Goal: Communication & Community: Connect with others

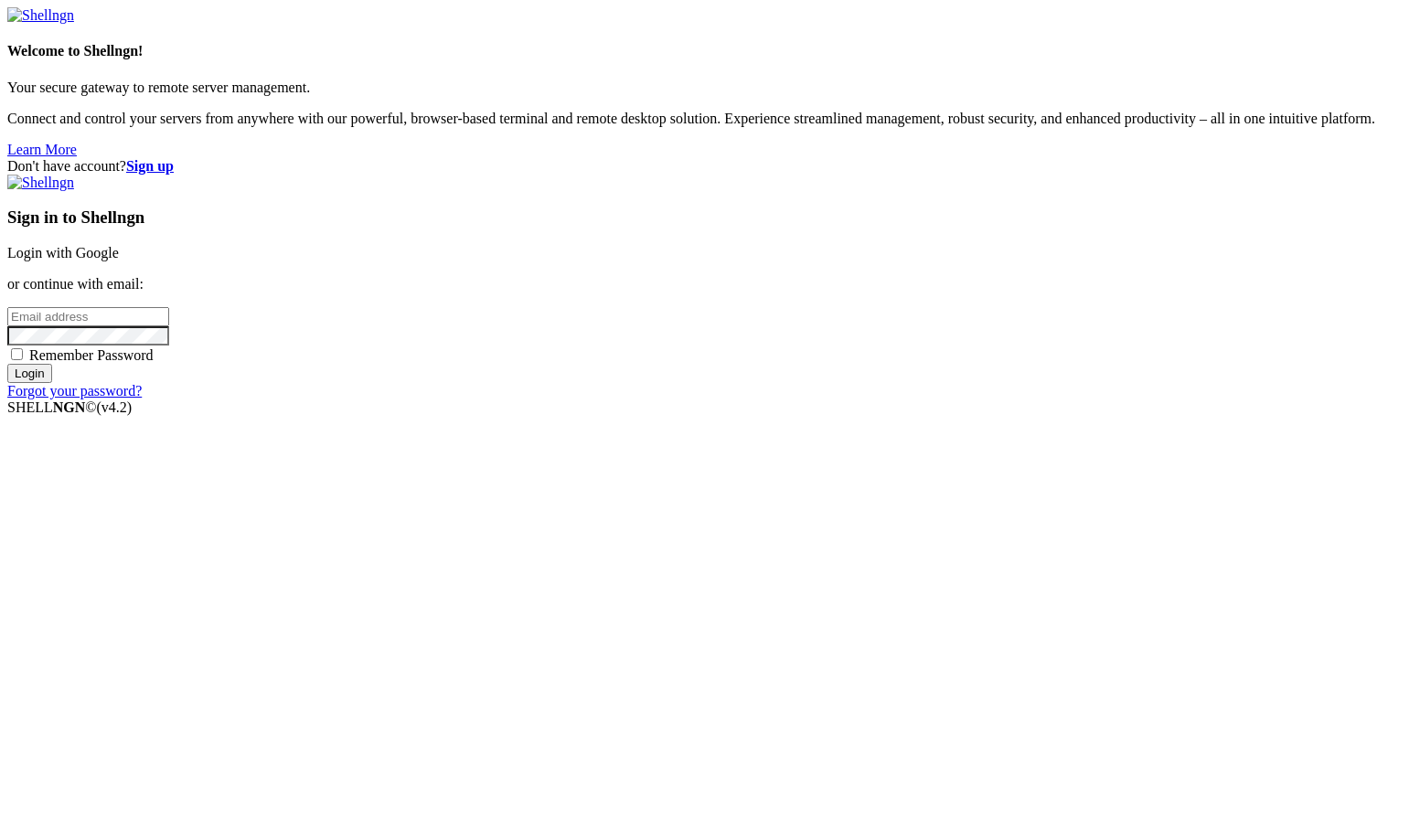
click at [119, 260] on link "Login with Google" at bounding box center [63, 252] width 111 height 15
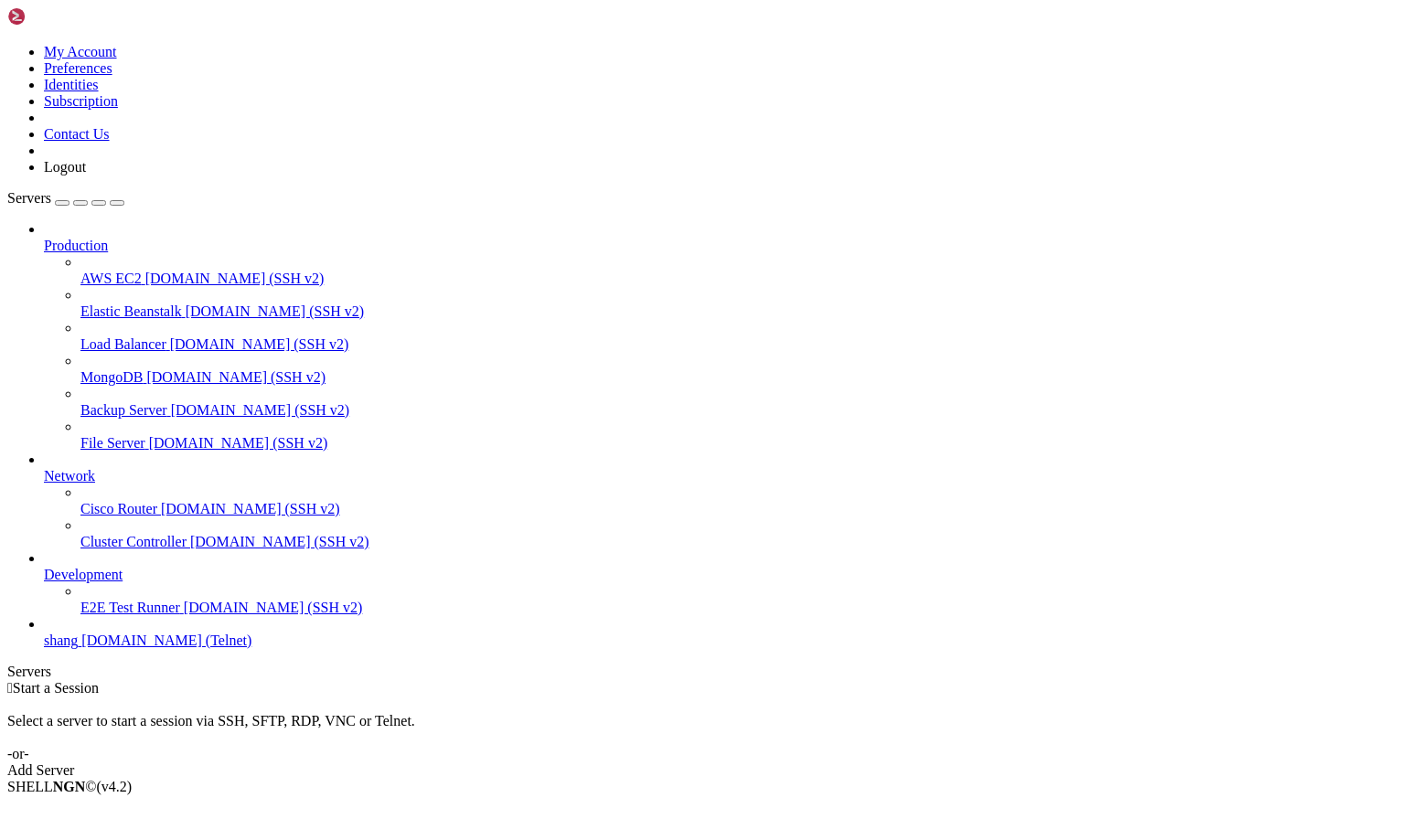
click at [78, 648] on span "shang" at bounding box center [61, 640] width 34 height 15
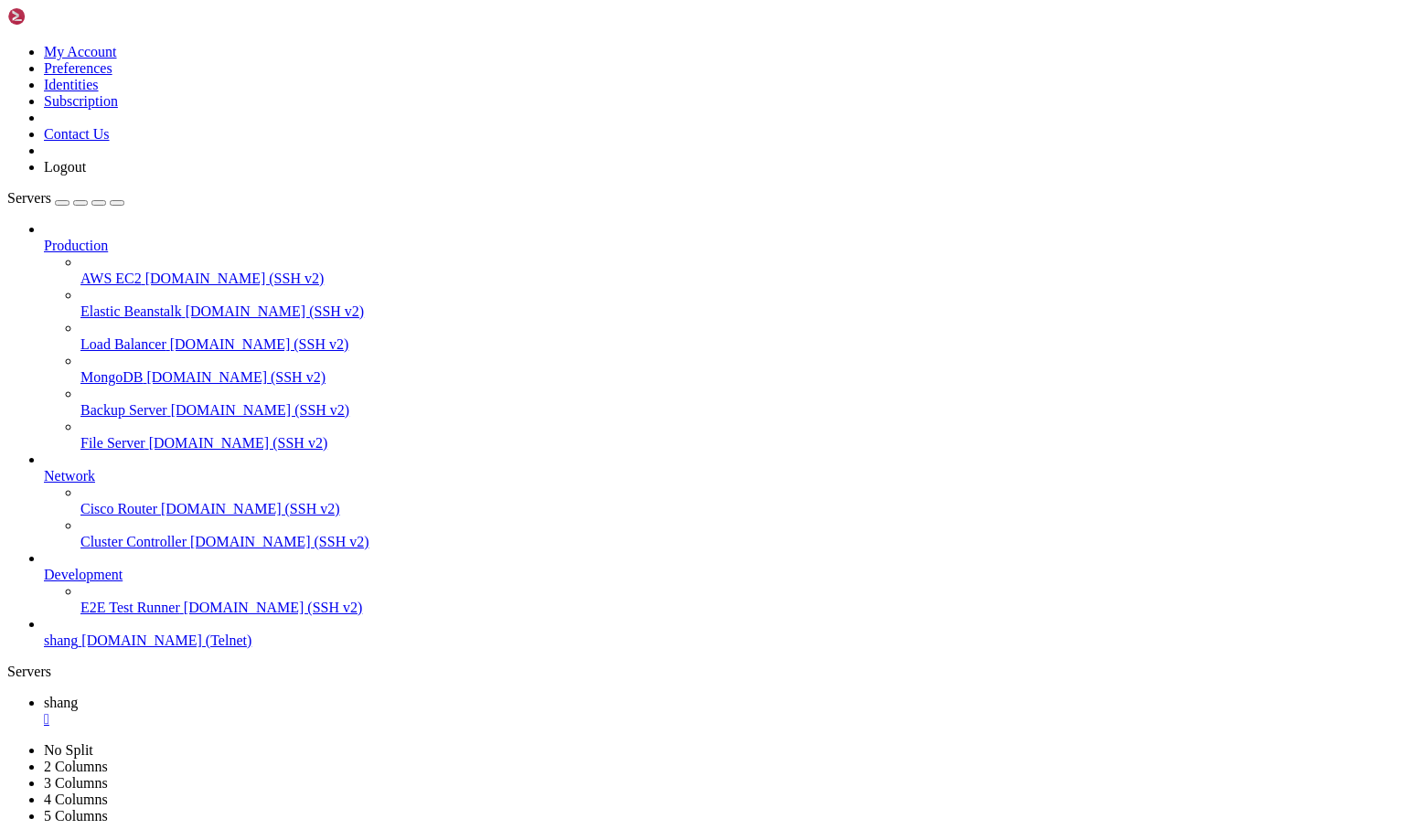
scroll to position [2728, 0]
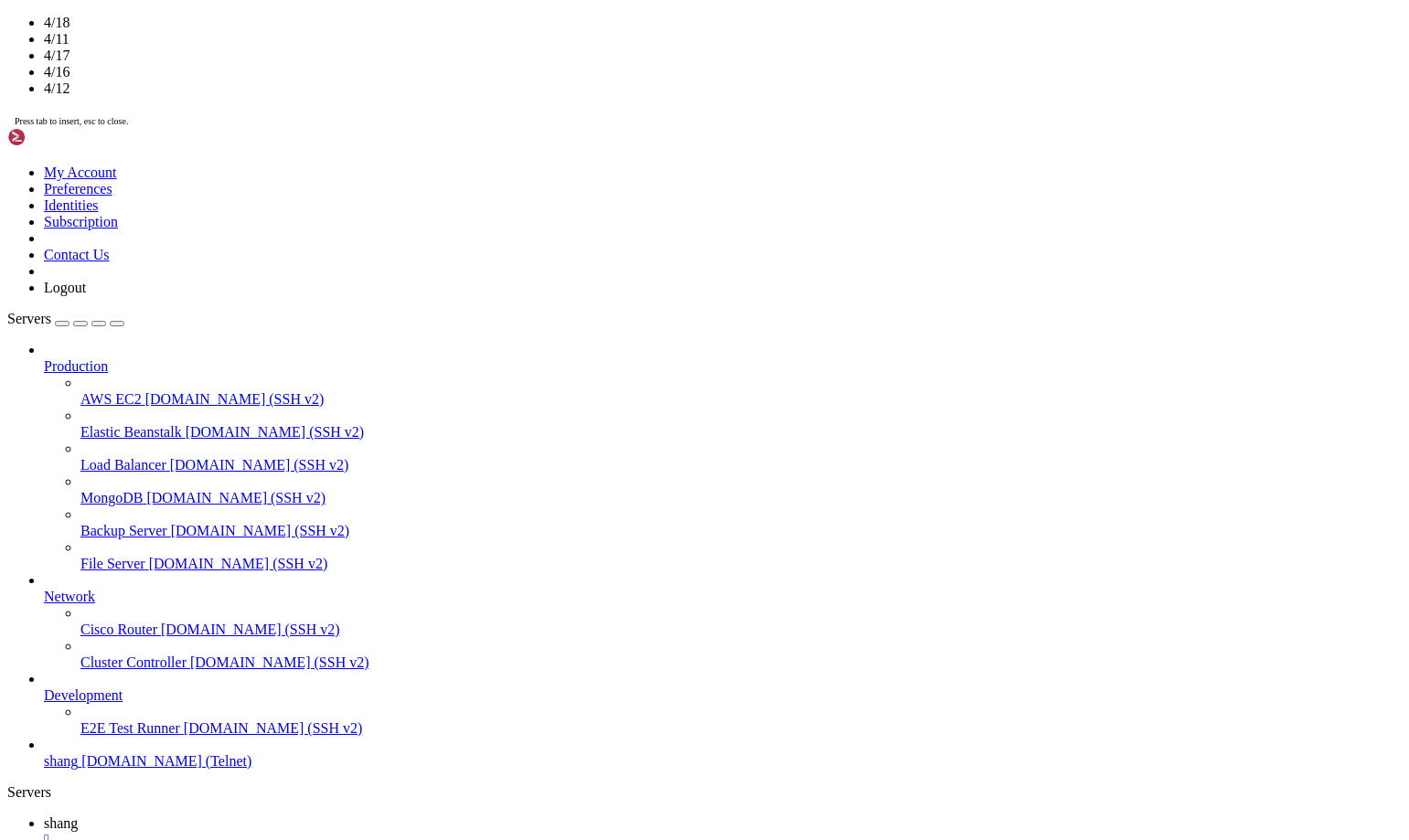
scroll to position [7553, 0]
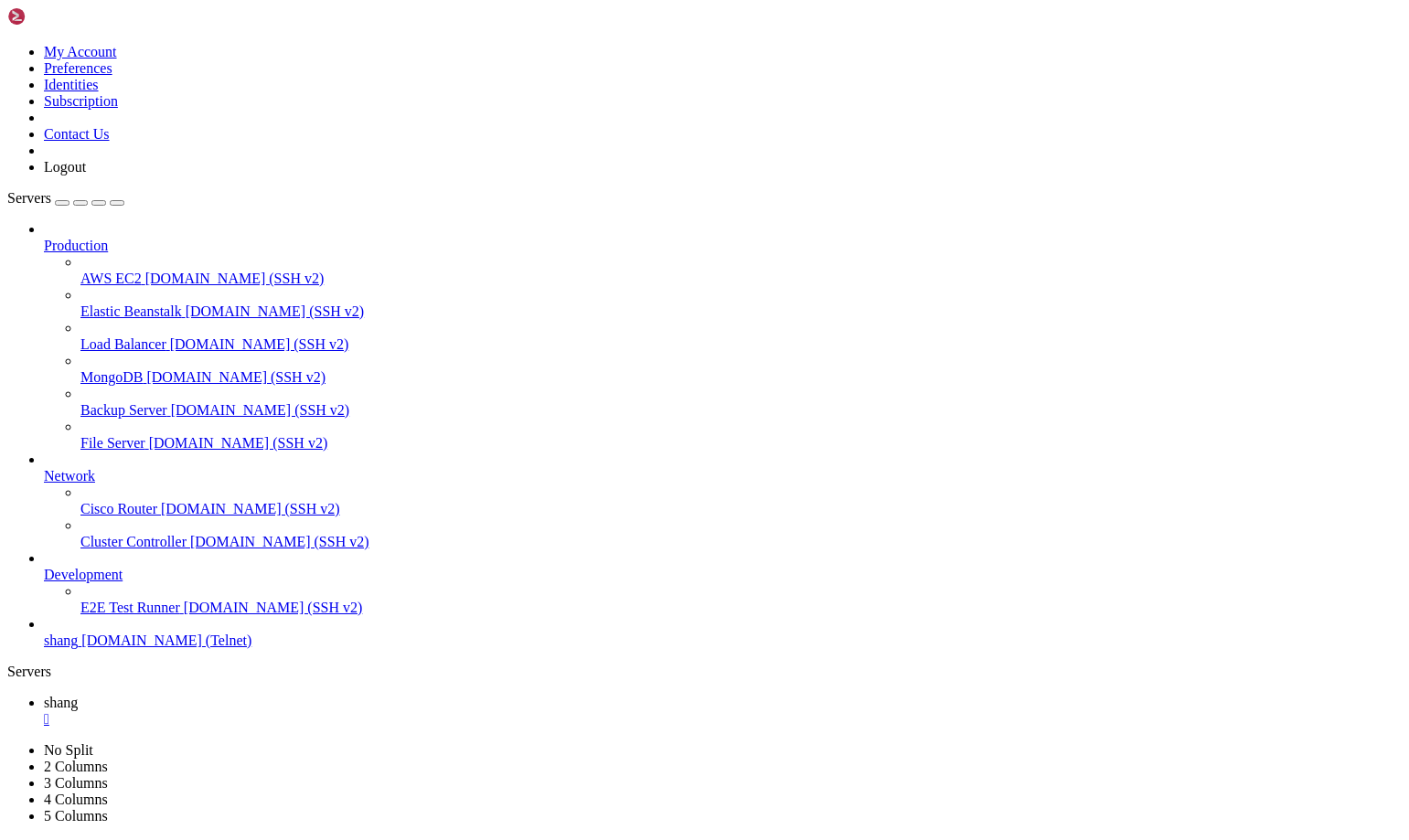
drag, startPoint x: 88, startPoint y: 1678, endPoint x: 988, endPoint y: 1744, distance: 902.4
drag, startPoint x: 58, startPoint y: 1759, endPoint x: 137, endPoint y: 1761, distance: 79.0
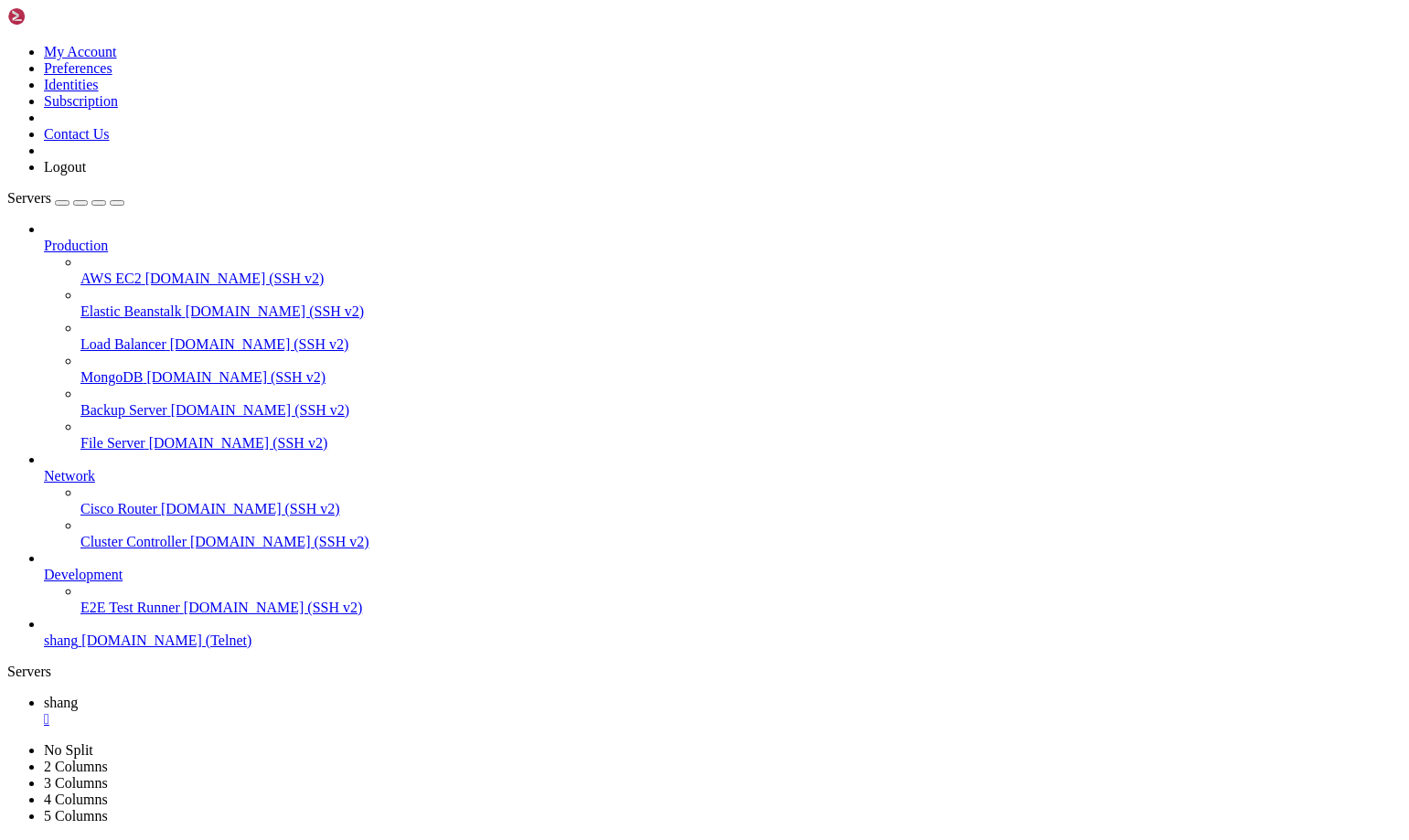
scroll to position [8992, 0]
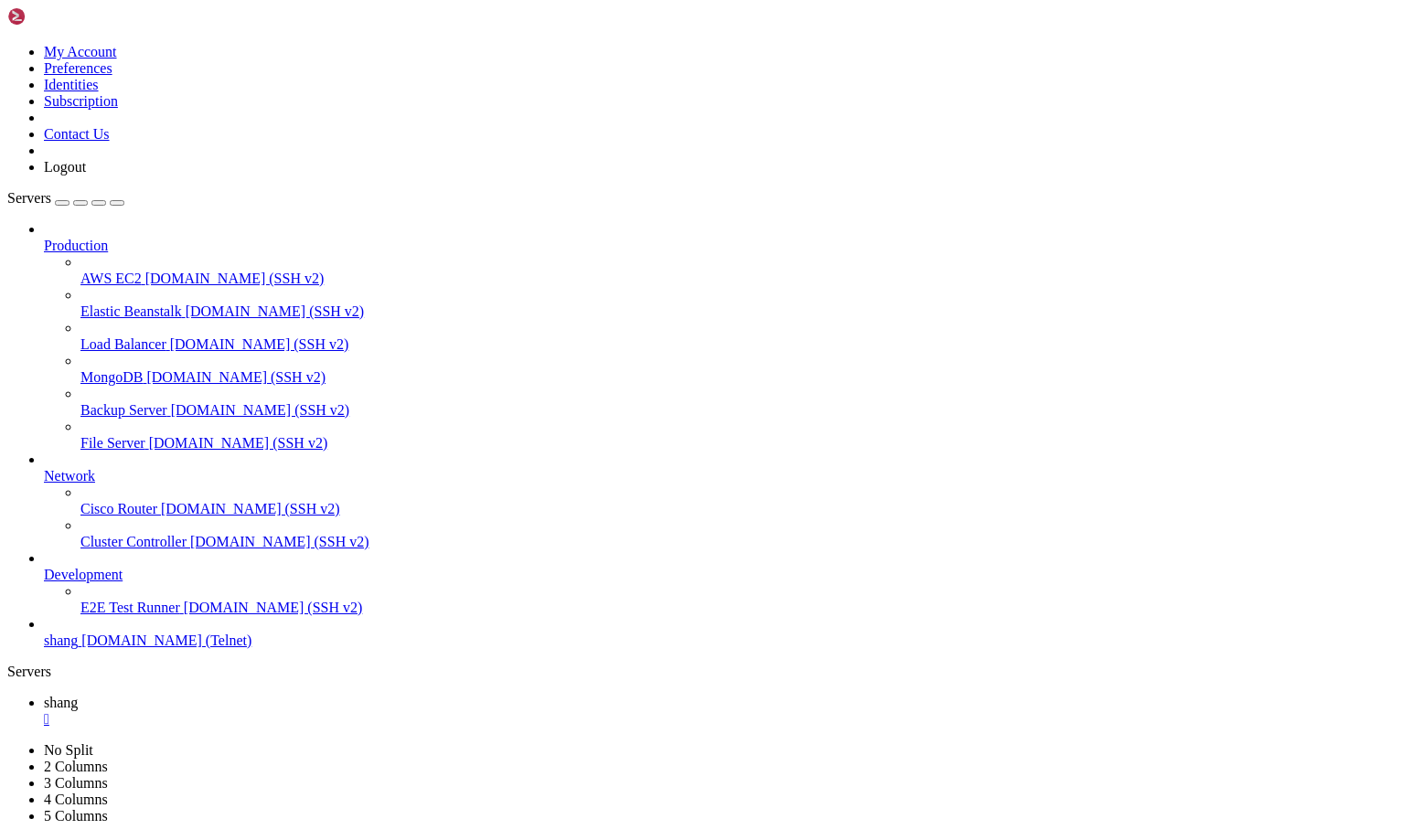
scroll to position [13173, 0]
drag, startPoint x: 129, startPoint y: 1732, endPoint x: 321, endPoint y: 1731, distance: 192.0
